Goal: Navigation & Orientation: Find specific page/section

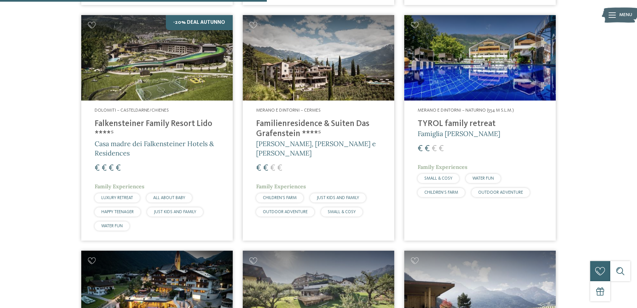
scroll to position [721, 0]
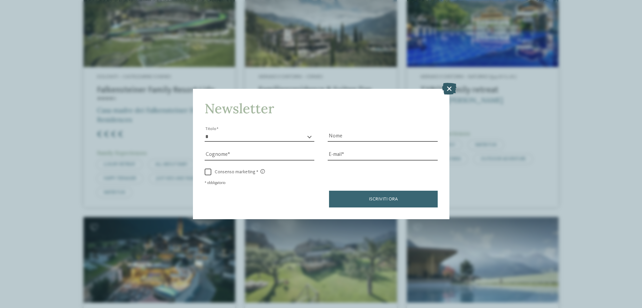
click at [448, 89] on icon at bounding box center [449, 89] width 14 height 12
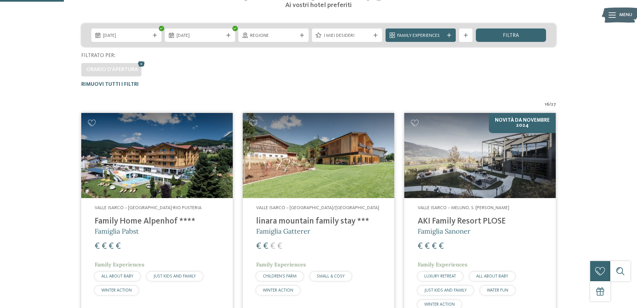
scroll to position [167, 0]
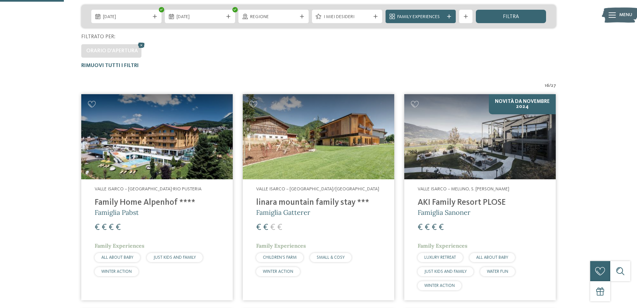
click at [281, 204] on h4 "linara mountain family stay ***" at bounding box center [318, 202] width 125 height 10
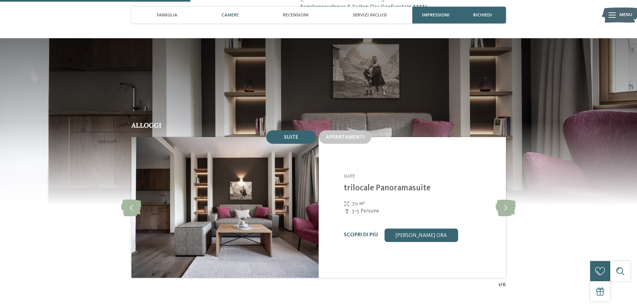
scroll to position [602, 0]
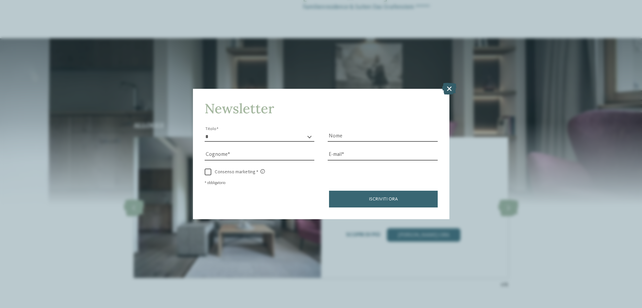
click at [444, 84] on icon at bounding box center [449, 89] width 14 height 12
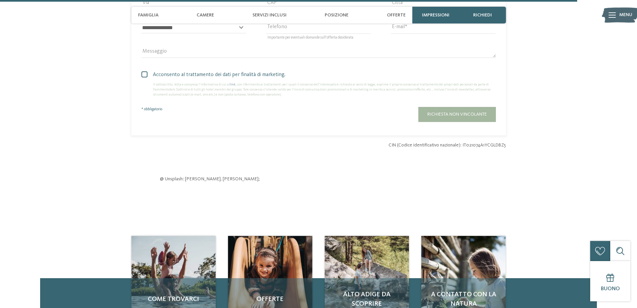
scroll to position [2075, 0]
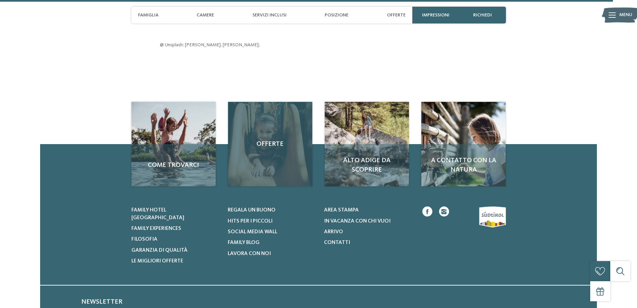
click at [269, 139] on span "Offerte" at bounding box center [270, 143] width 71 height 9
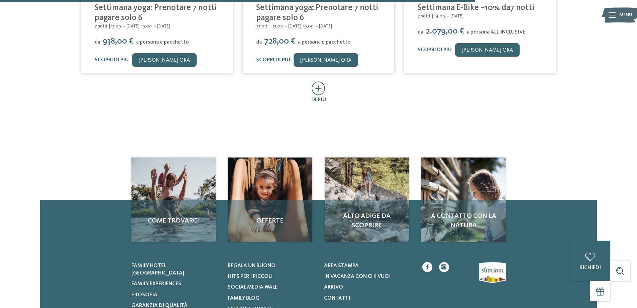
scroll to position [502, 0]
